Goal: Check status: Check status

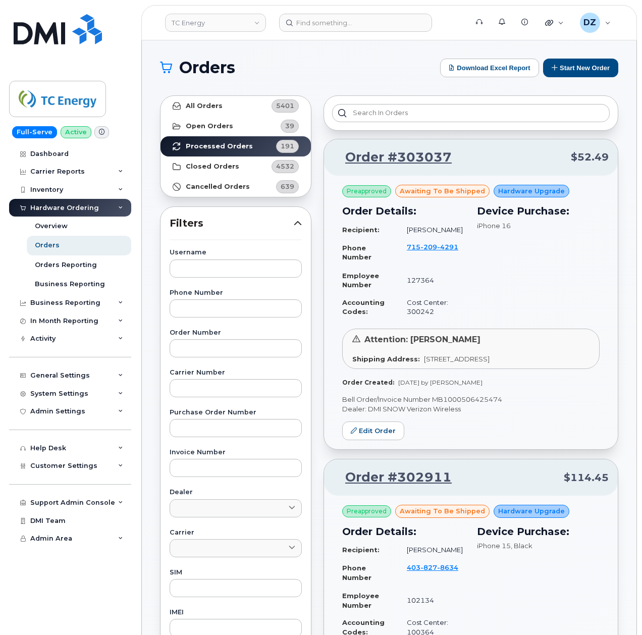
scroll to position [875, 0]
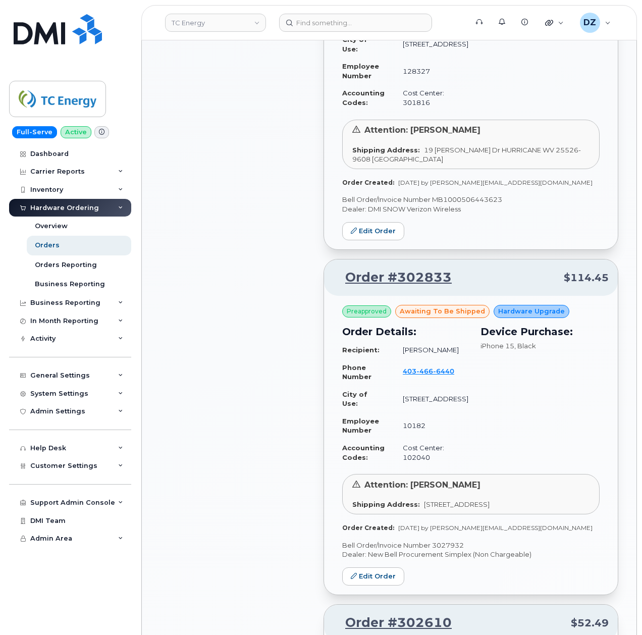
drag, startPoint x: 244, startPoint y: 274, endPoint x: 298, endPoint y: 129, distance: 154.0
click at [244, 274] on div "All Orders 5401 Open Orders 39 Processed Orders 191 Closed Orders 4532 Cancelle…" at bounding box center [236, 619] width 164 height 2811
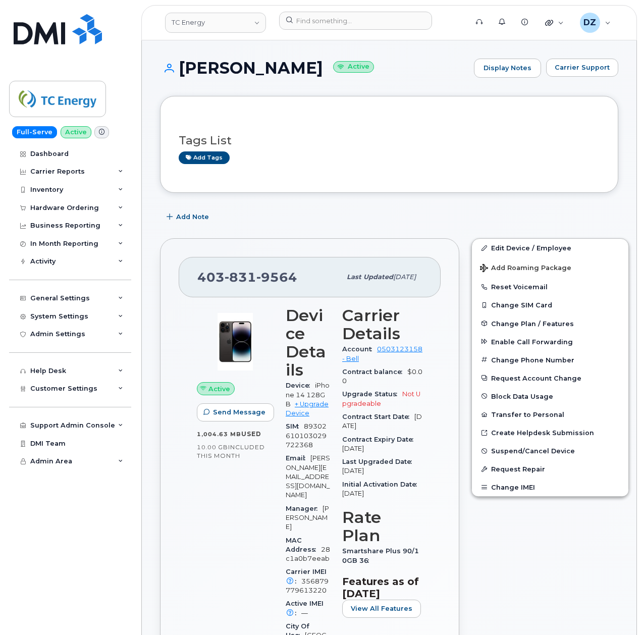
drag, startPoint x: 141, startPoint y: 49, endPoint x: 613, endPoint y: 207, distance: 497.4
drag, startPoint x: 407, startPoint y: 171, endPoint x: 314, endPoint y: 209, distance: 100.8
click at [314, 209] on div "Add Note" at bounding box center [389, 217] width 458 height 18
